Goal: Transaction & Acquisition: Purchase product/service

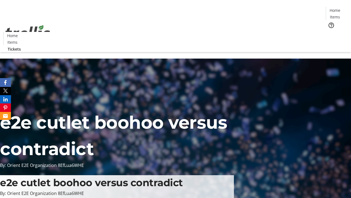
click at [330, 32] on span "Tickets" at bounding box center [336, 35] width 13 height 6
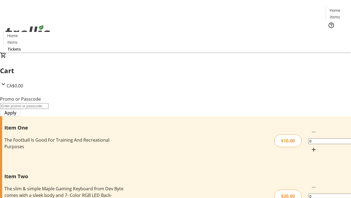
click at [311, 146] on mat-icon "Increment by one" at bounding box center [314, 149] width 7 height 7
type input "1"
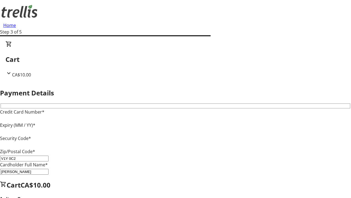
type input "V1Y 0C2"
